Goal: Use online tool/utility

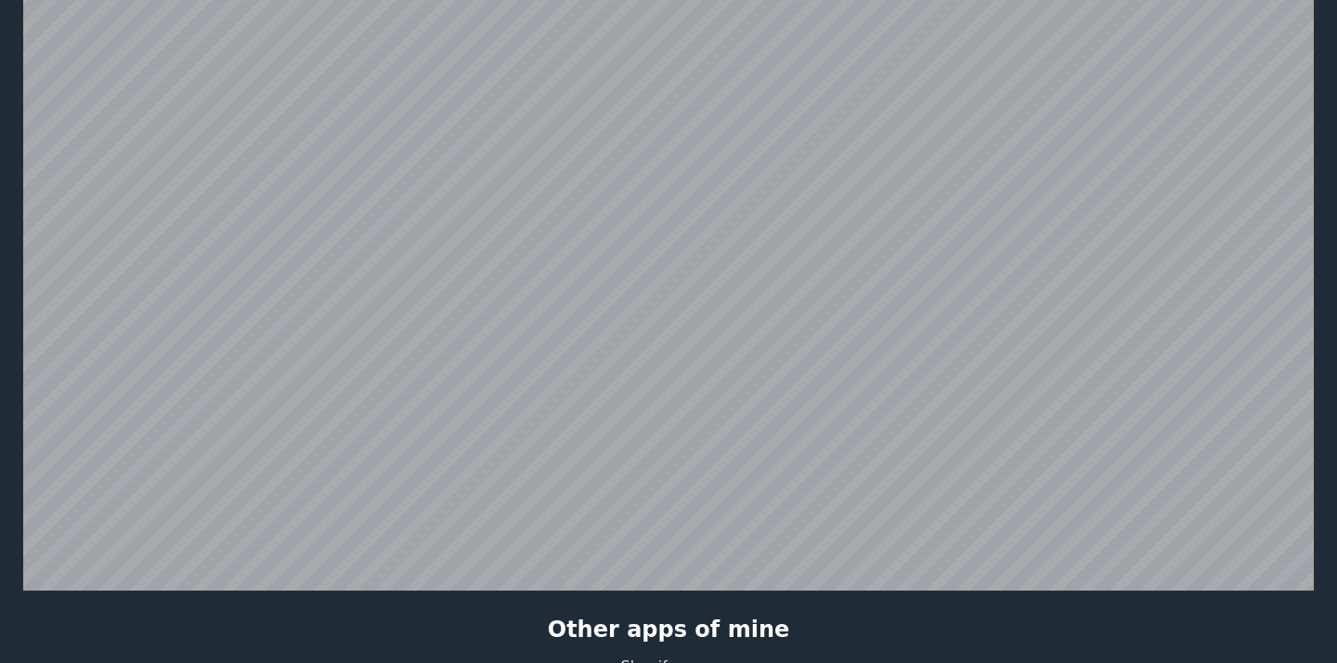
scroll to position [435, 0]
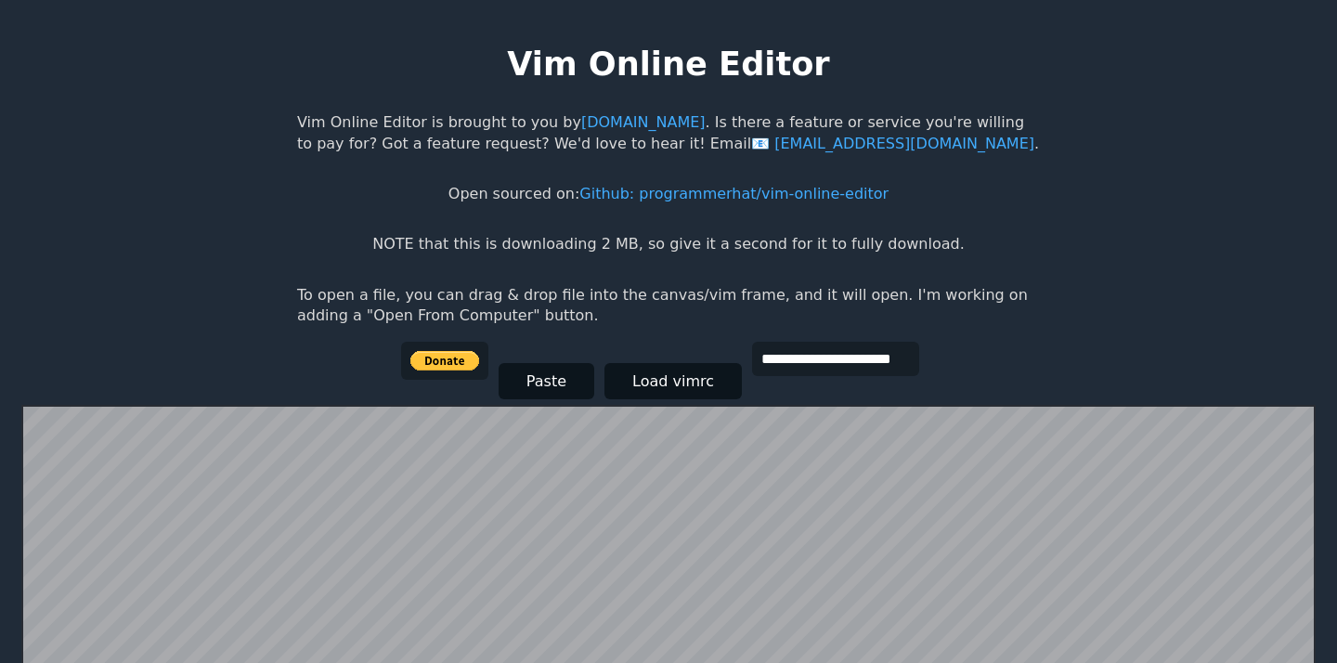
scroll to position [47, 0]
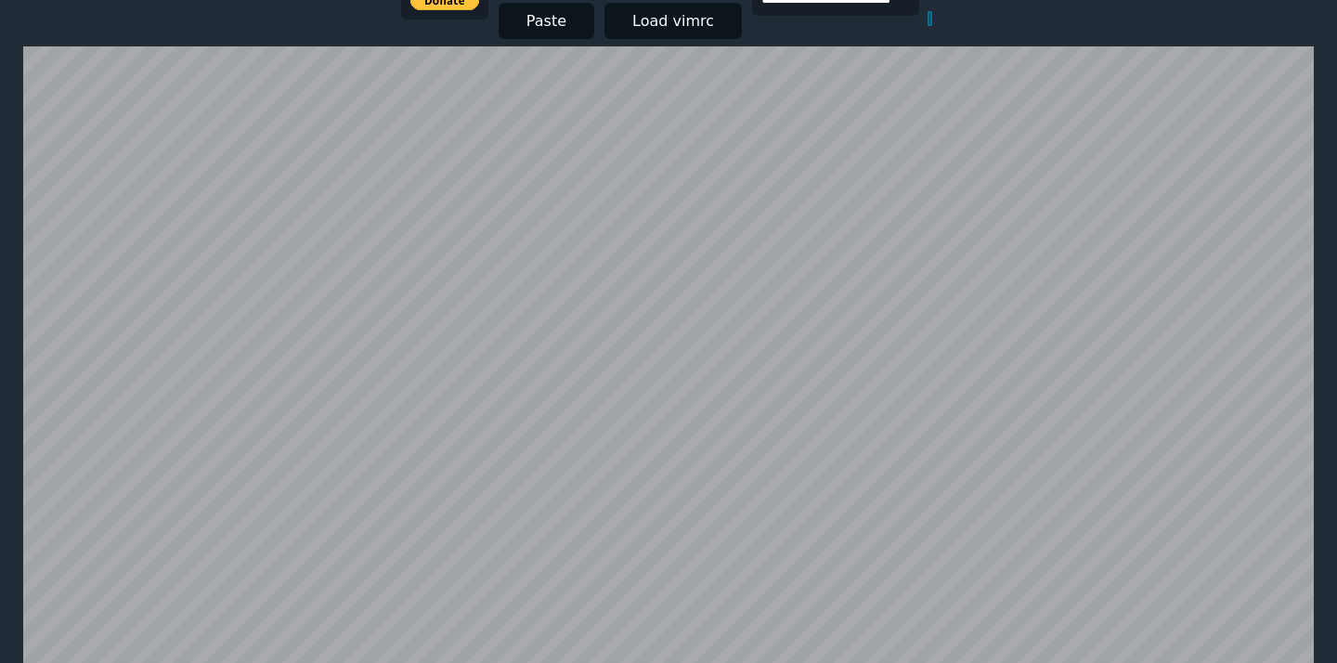
scroll to position [362, 0]
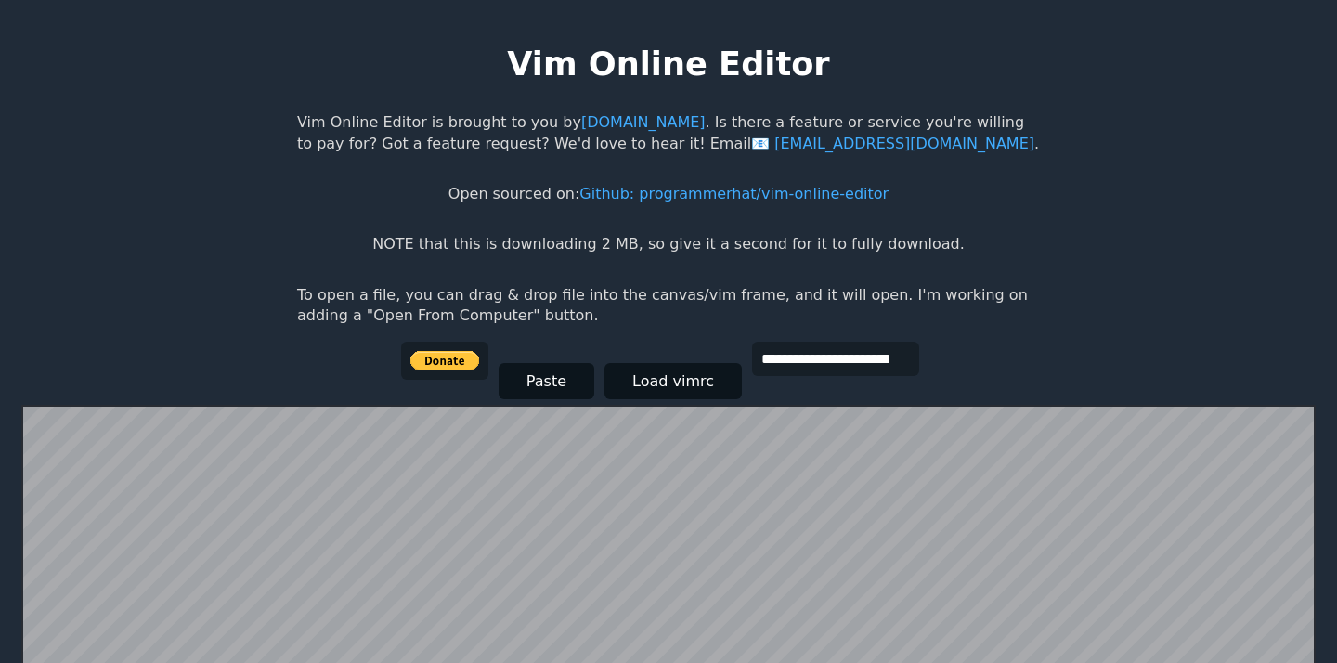
scroll to position [362, 0]
